Goal: Book appointment/travel/reservation

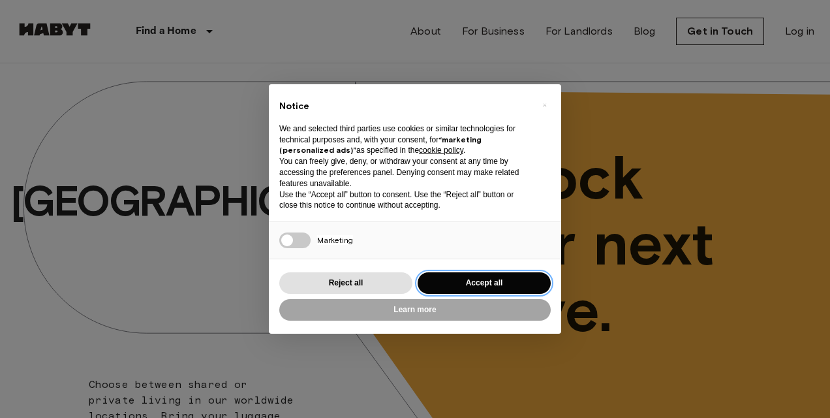
click at [505, 283] on button "Accept all" at bounding box center [484, 283] width 133 height 22
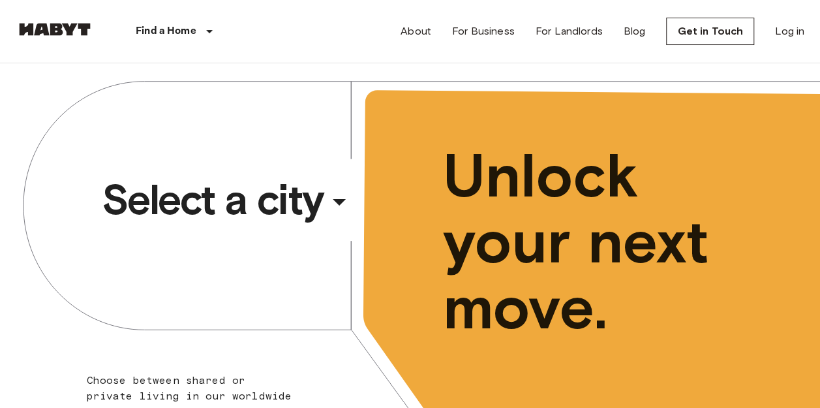
click at [323, 218] on div "​" at bounding box center [357, 213] width 134 height 27
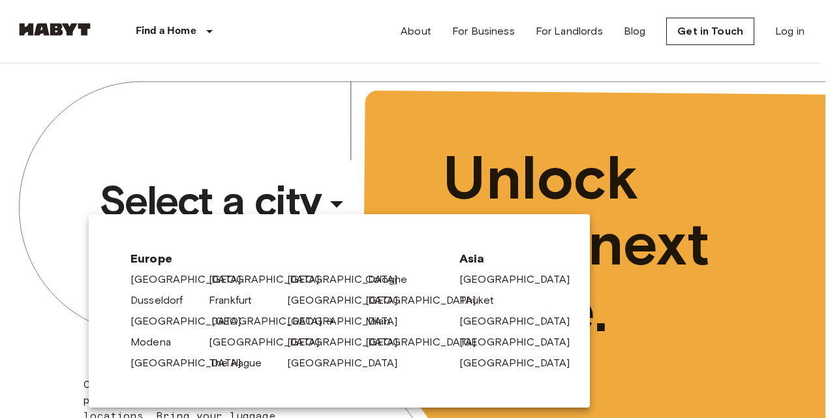
click at [232, 315] on link "[GEOGRAPHIC_DATA]" at bounding box center [273, 321] width 124 height 16
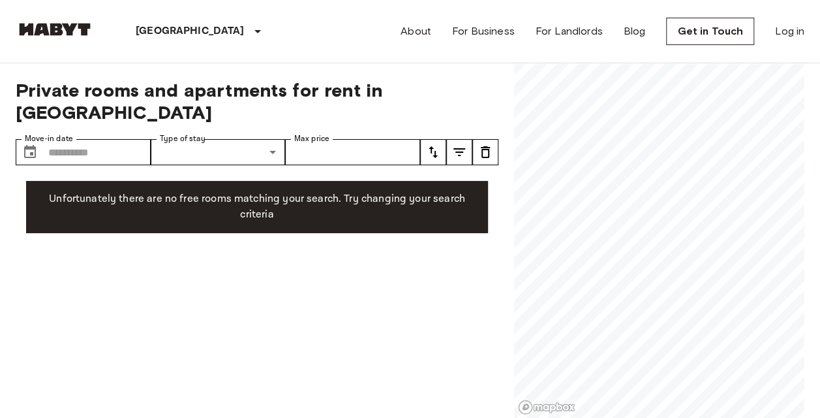
click at [472, 278] on div "Private rooms and apartments for rent in [GEOGRAPHIC_DATA] Move-in date ​ Move-…" at bounding box center [410, 240] width 789 height 355
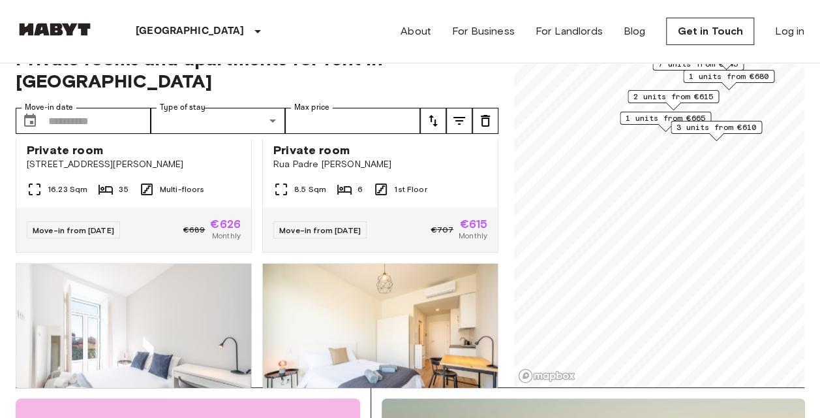
scroll to position [903, 0]
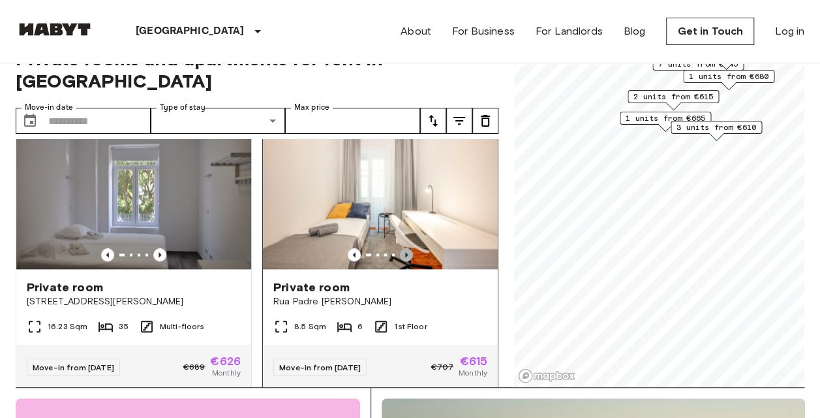
click at [405, 252] on icon "Previous image" at bounding box center [406, 254] width 3 height 5
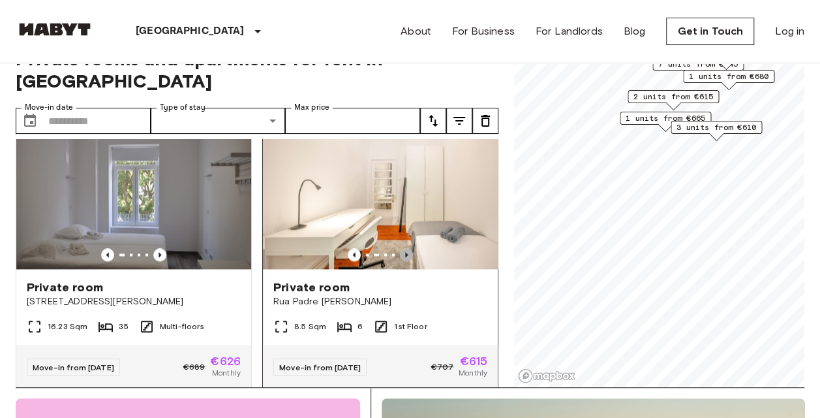
click at [401, 248] on icon "Previous image" at bounding box center [406, 254] width 13 height 13
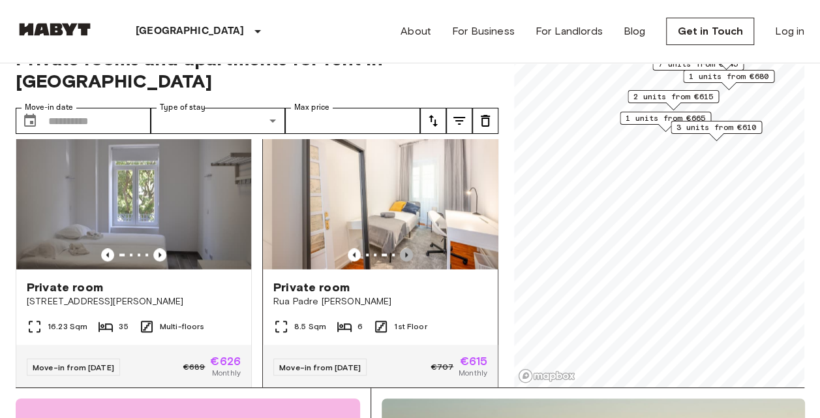
click at [402, 248] on icon "Previous image" at bounding box center [406, 254] width 13 height 13
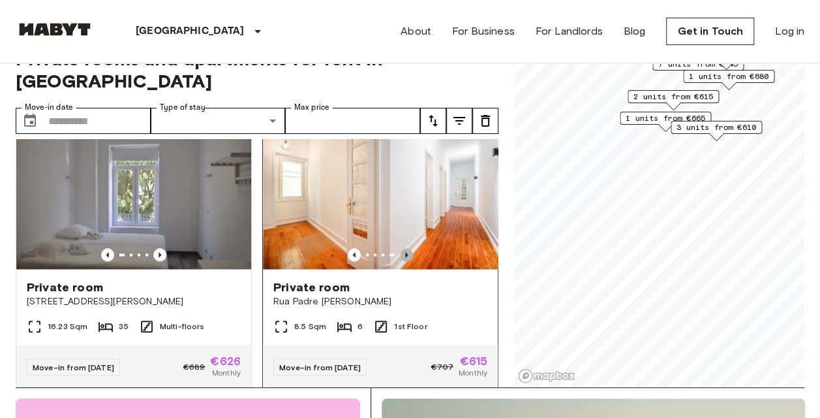
click at [402, 248] on icon "Previous image" at bounding box center [406, 254] width 13 height 13
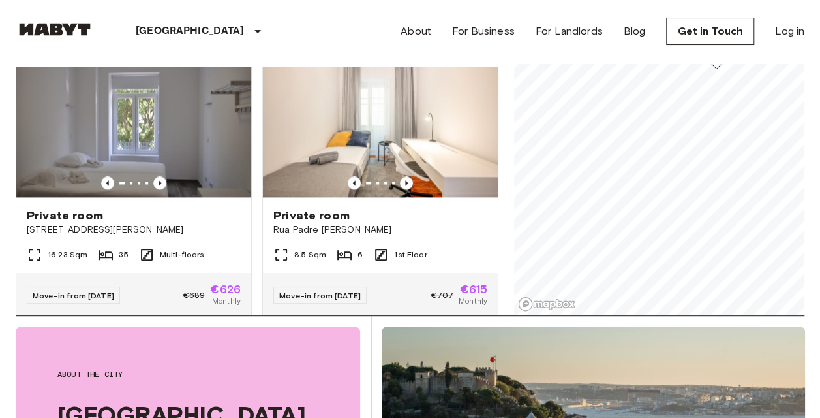
scroll to position [0, 0]
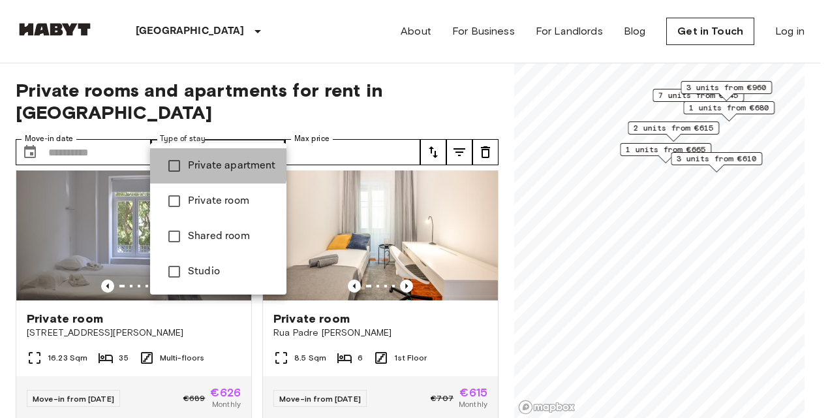
click at [196, 164] on span "Private apartment" at bounding box center [232, 166] width 88 height 16
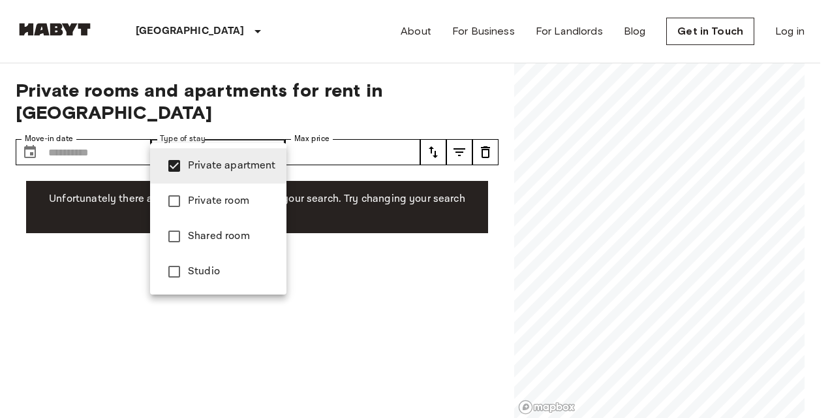
click at [191, 277] on span "Studio" at bounding box center [232, 272] width 88 height 16
type input "**********"
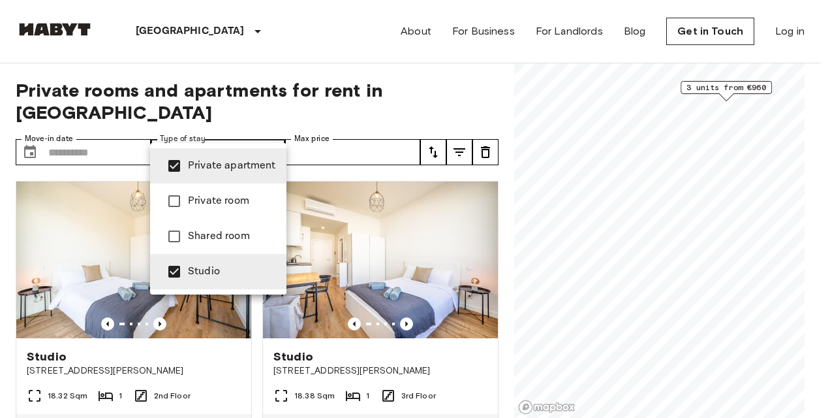
click at [500, 170] on div at bounding box center [415, 209] width 830 height 418
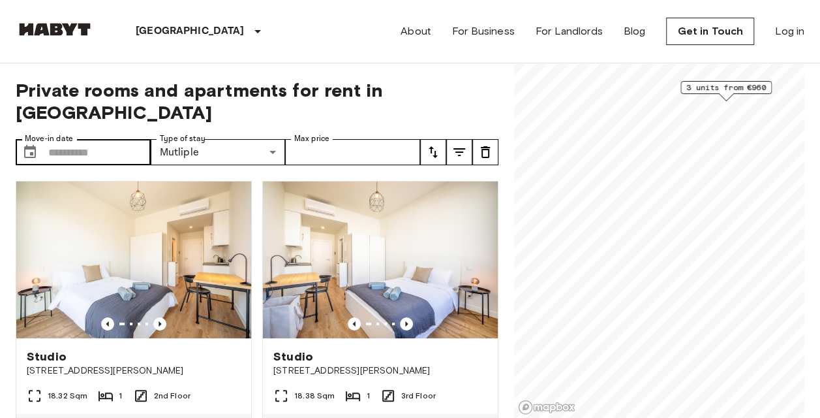
click at [65, 133] on label "Move-in date" at bounding box center [49, 138] width 48 height 11
click at [65, 139] on input "Move-in date" at bounding box center [99, 152] width 102 height 26
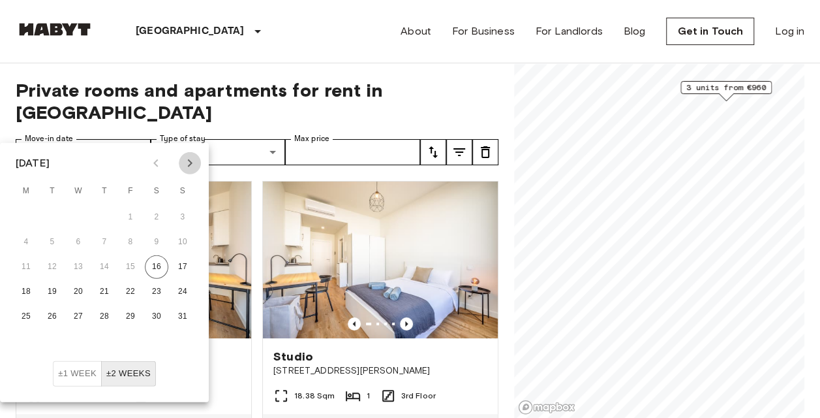
click at [193, 157] on icon "Next month" at bounding box center [190, 163] width 16 height 16
click at [189, 157] on icon "Next month" at bounding box center [190, 163] width 16 height 16
click at [162, 217] on button "4" at bounding box center [156, 217] width 23 height 23
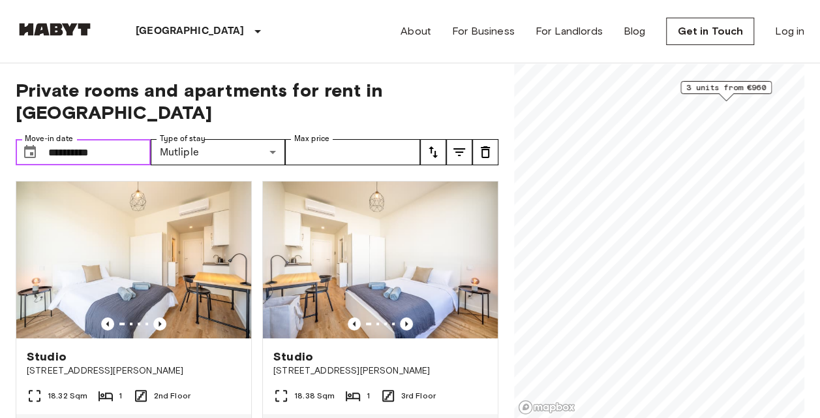
type input "**********"
click at [498, 187] on div "**********" at bounding box center [410, 240] width 789 height 355
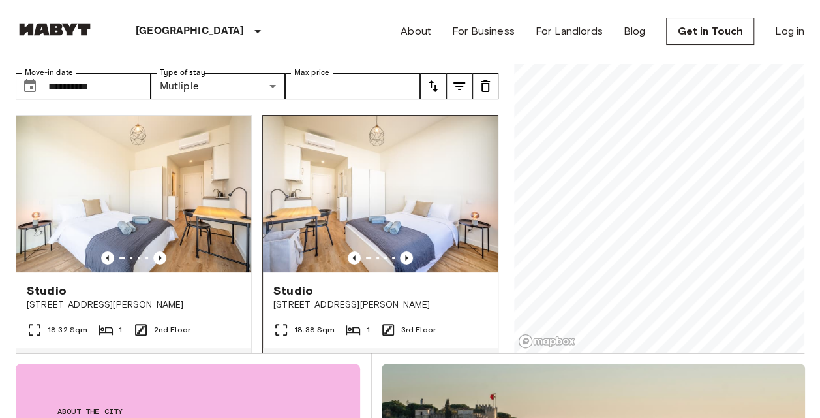
click at [300, 137] on img at bounding box center [380, 193] width 235 height 157
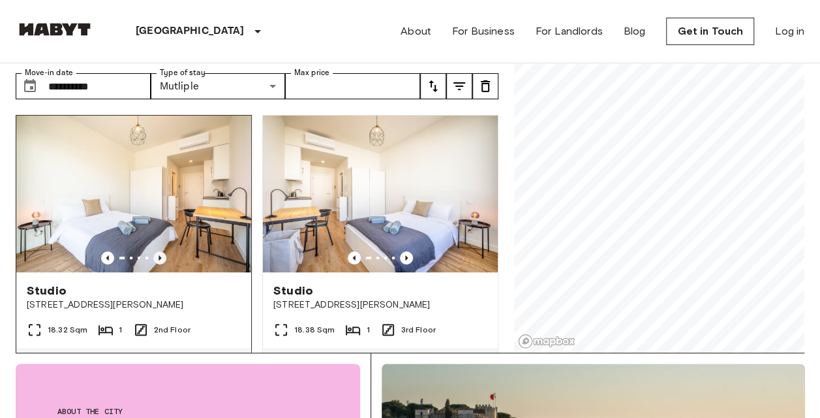
click at [159, 251] on icon "Previous image" at bounding box center [159, 257] width 13 height 13
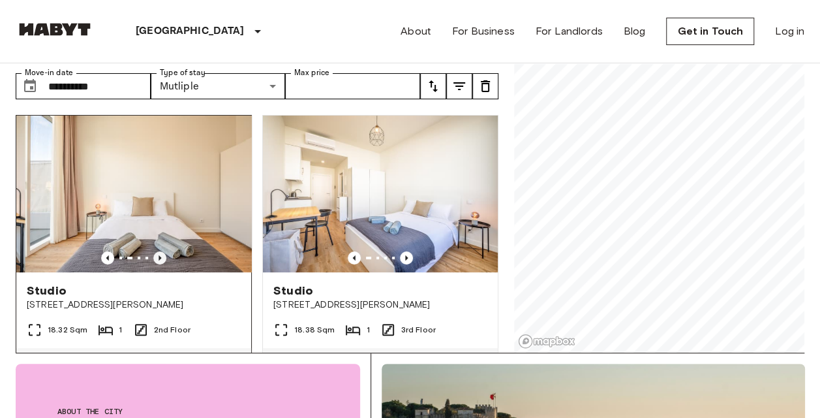
click at [159, 251] on icon "Previous image" at bounding box center [159, 257] width 13 height 13
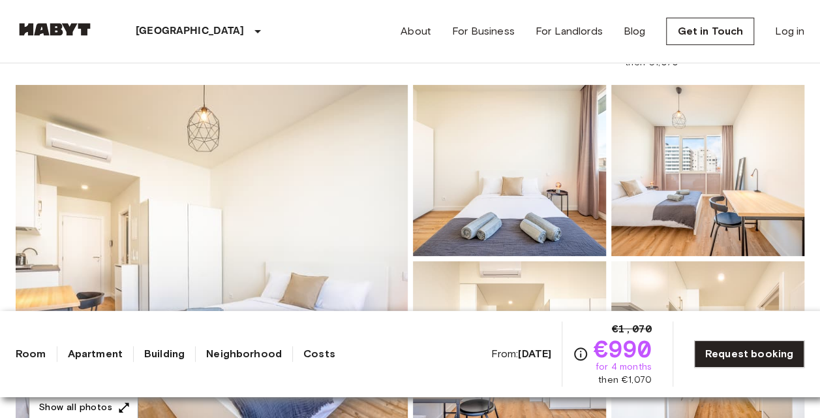
scroll to position [108, 0]
